Goal: Transaction & Acquisition: Purchase product/service

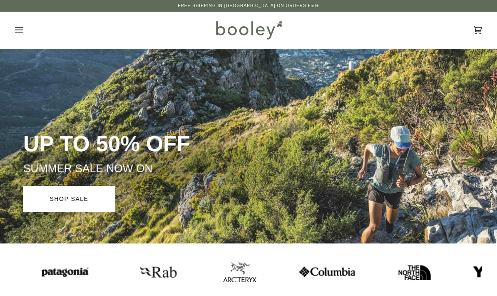
click at [22, 36] on button "Open menu" at bounding box center [27, 30] width 25 height 37
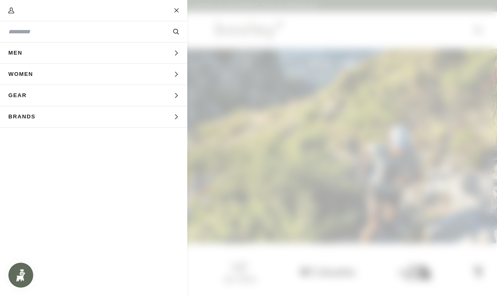
click at [21, 100] on span "Gear" at bounding box center [20, 95] width 41 height 21
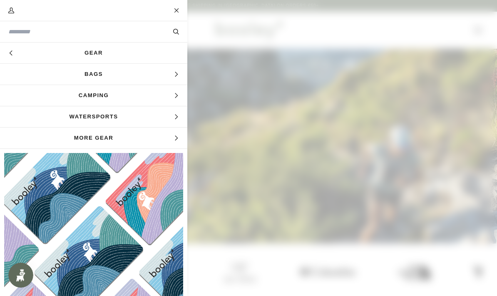
click at [155, 138] on span "More Gear" at bounding box center [93, 137] width 187 height 21
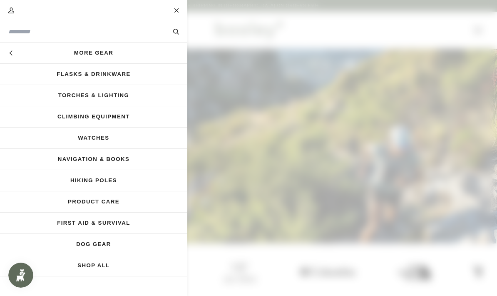
click at [27, 30] on input "Search our store" at bounding box center [79, 31] width 143 height 9
type input "****"
click at [176, 32] on button "Search" at bounding box center [176, 31] width 22 height 9
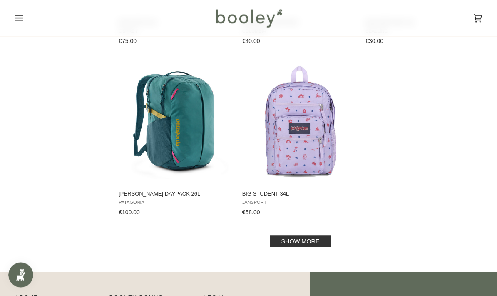
scroll to position [1117, 0]
click at [313, 238] on link "Show more" at bounding box center [300, 241] width 60 height 12
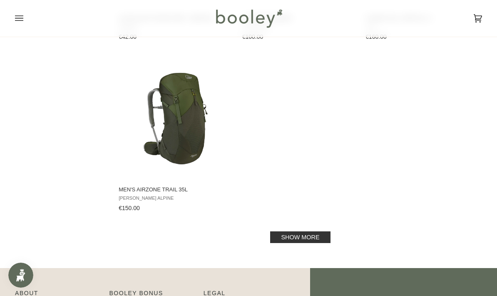
scroll to position [2337, 0]
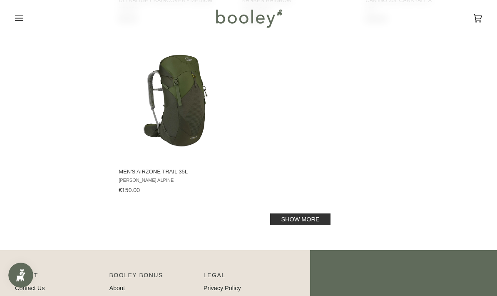
click at [323, 224] on link "Show more" at bounding box center [300, 219] width 60 height 12
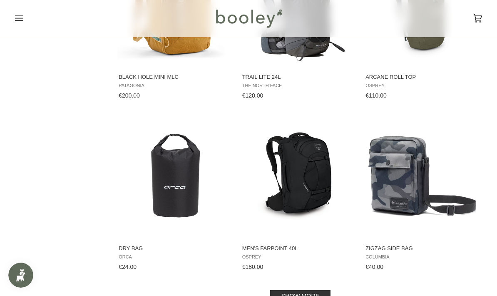
scroll to position [3302, 0]
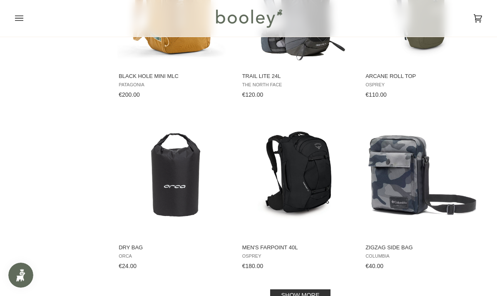
click at [330, 295] on link "Show more" at bounding box center [300, 295] width 60 height 12
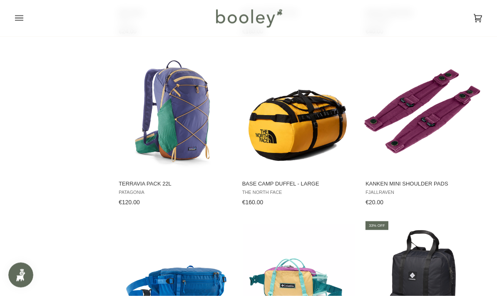
scroll to position [3539, 0]
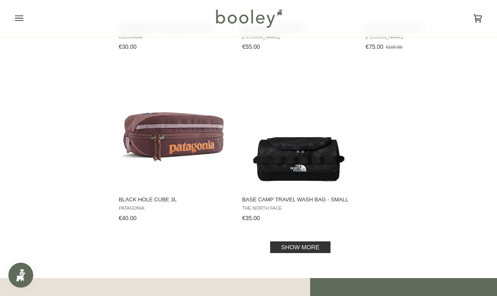
click at [321, 249] on link "Show more" at bounding box center [300, 247] width 60 height 12
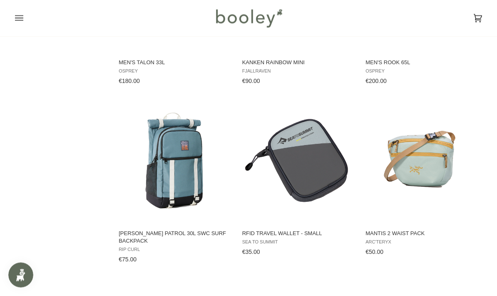
scroll to position [5202, 0]
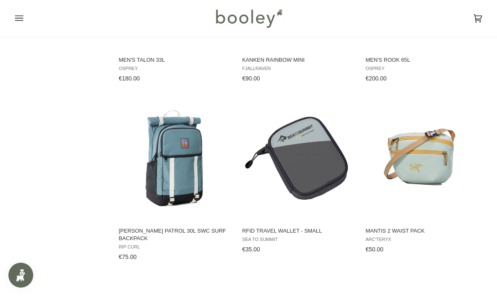
click at [329, 165] on img "RFID Travel Wallet - Small" at bounding box center [299, 158] width 116 height 116
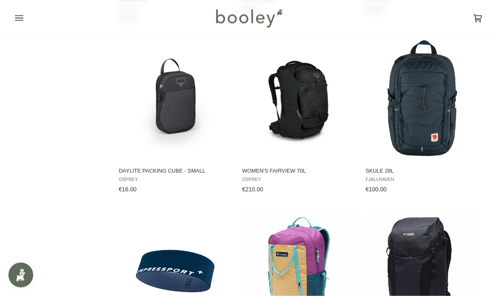
scroll to position [5441, 0]
click at [157, 120] on img "Daylite Packing Cube - Small" at bounding box center [175, 98] width 116 height 116
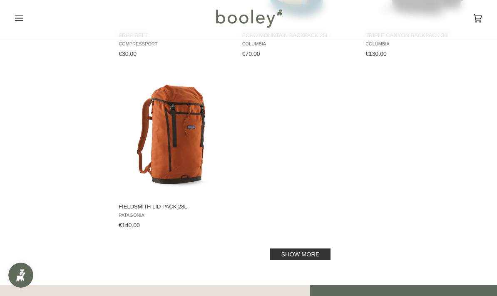
scroll to position [5752, 0]
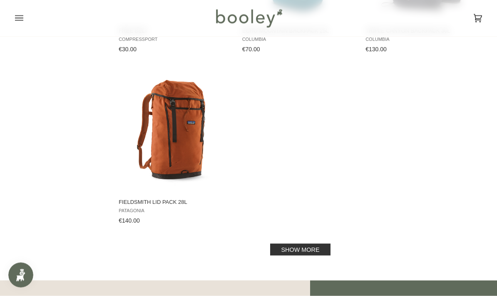
click at [318, 252] on link "Show more" at bounding box center [300, 250] width 60 height 12
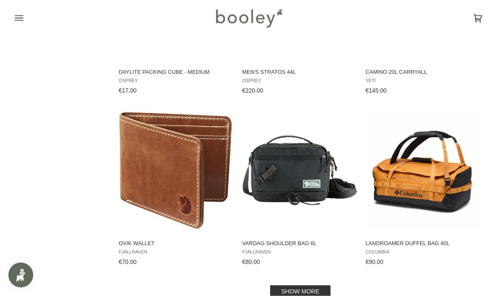
scroll to position [6740, 0]
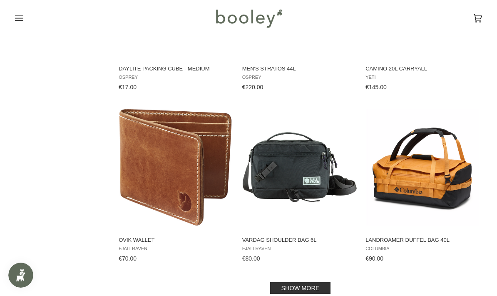
click at [317, 287] on link "Show more" at bounding box center [300, 288] width 60 height 12
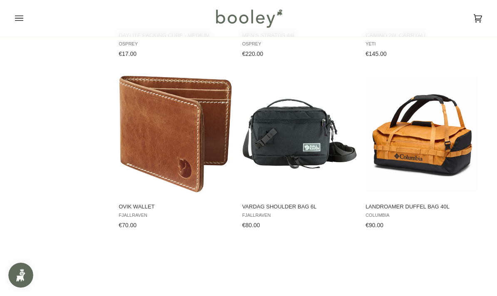
click at [323, 145] on img "Vardag Shoulder Bag 6L" at bounding box center [299, 134] width 116 height 116
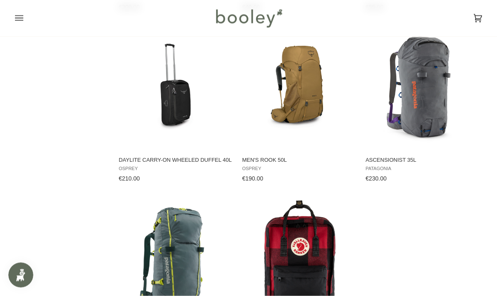
scroll to position [7546, 0]
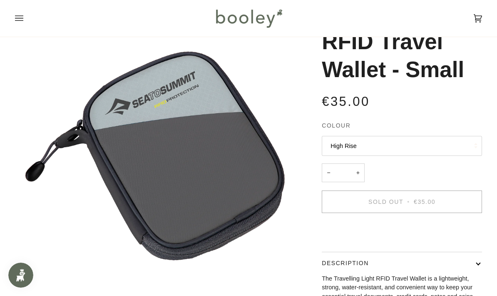
scroll to position [23, 0]
